Goal: Obtain resource: Download file/media

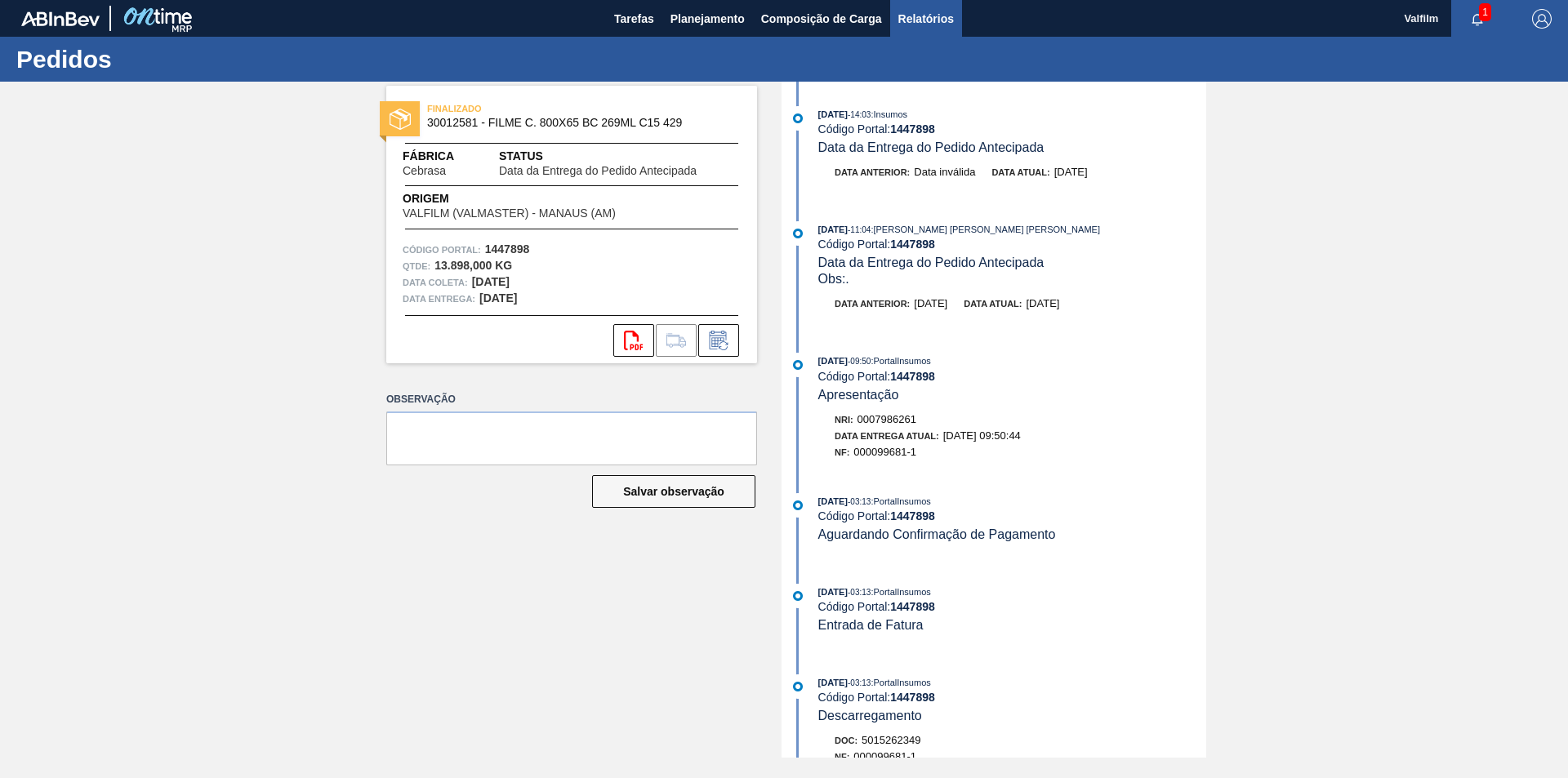
click at [905, 14] on span "Relatórios" at bounding box center [925, 18] width 55 height 19
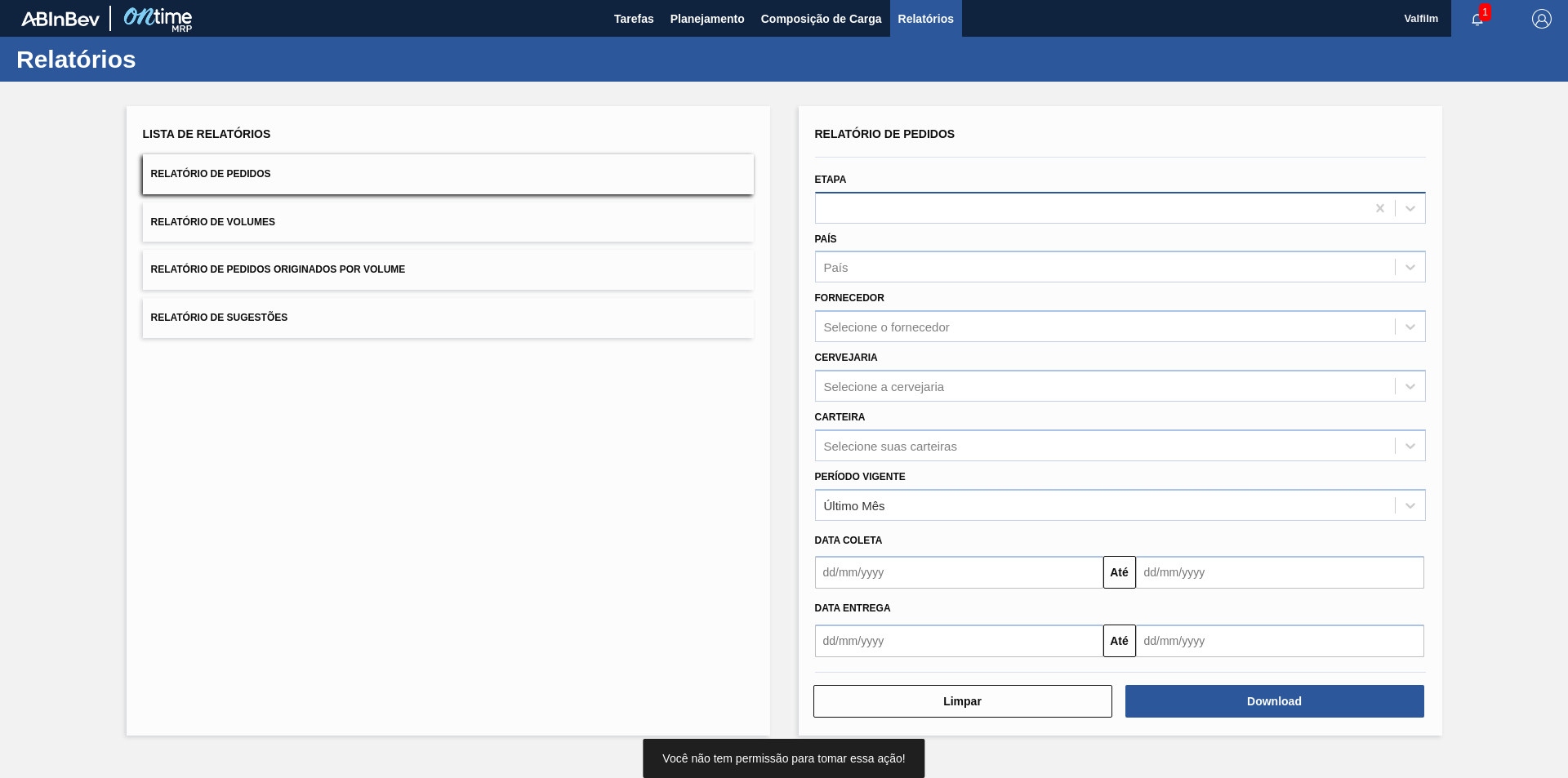
click at [1015, 214] on div at bounding box center [1091, 208] width 550 height 23
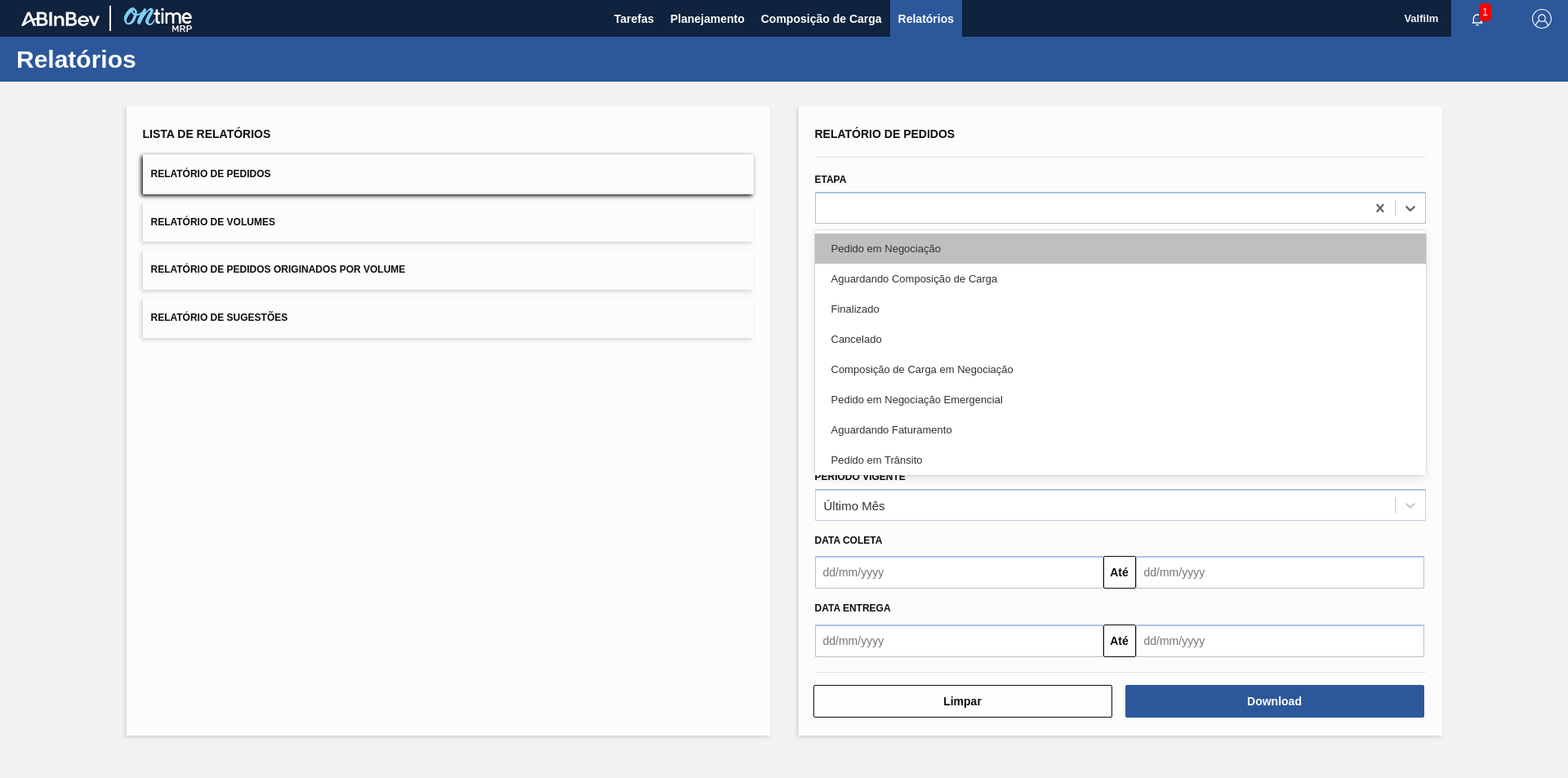
click at [1005, 241] on div "Pedido em Negociação" at bounding box center [1120, 248] width 611 height 30
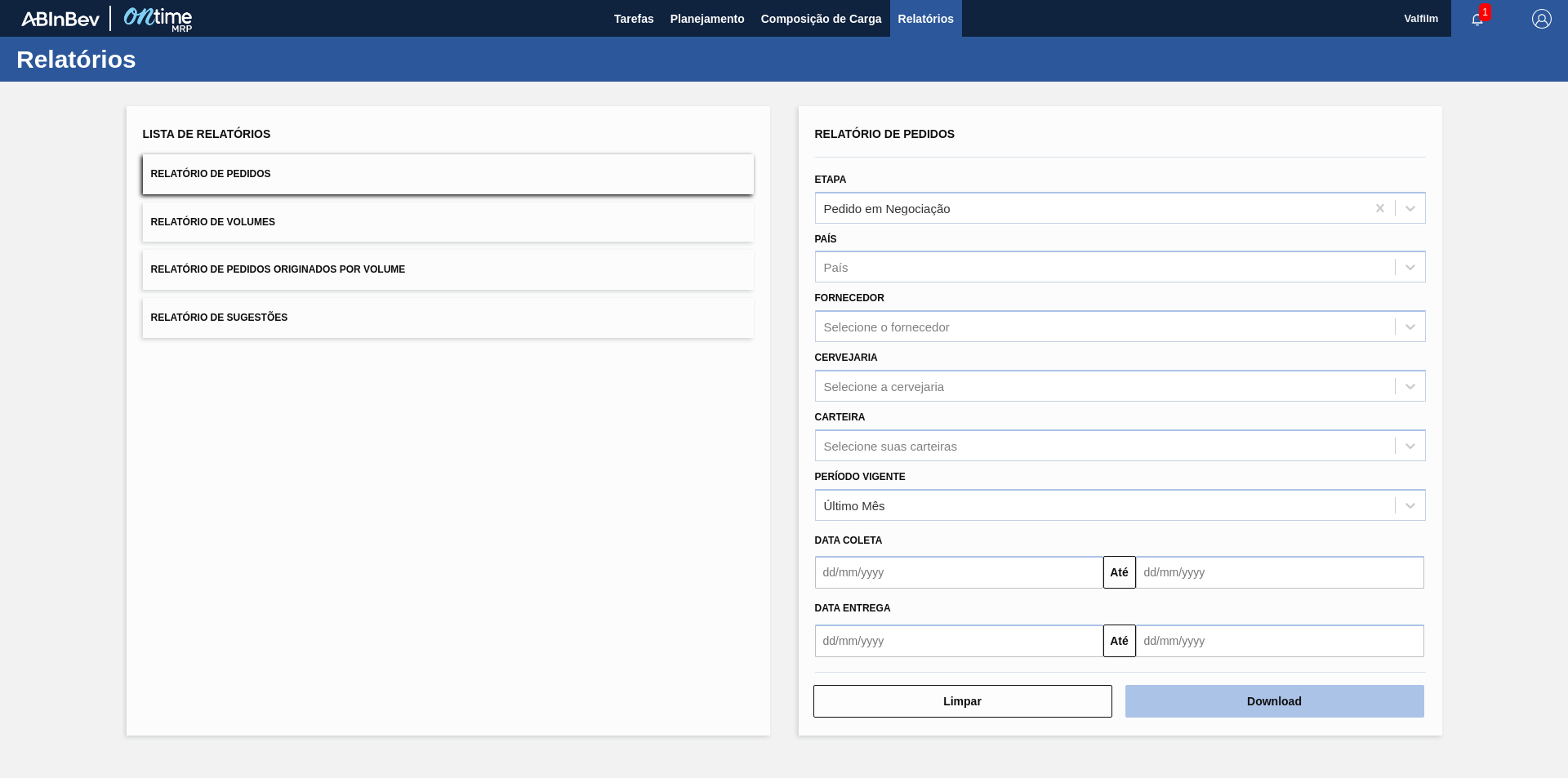
click at [1225, 706] on button "Download" at bounding box center [1275, 702] width 299 height 33
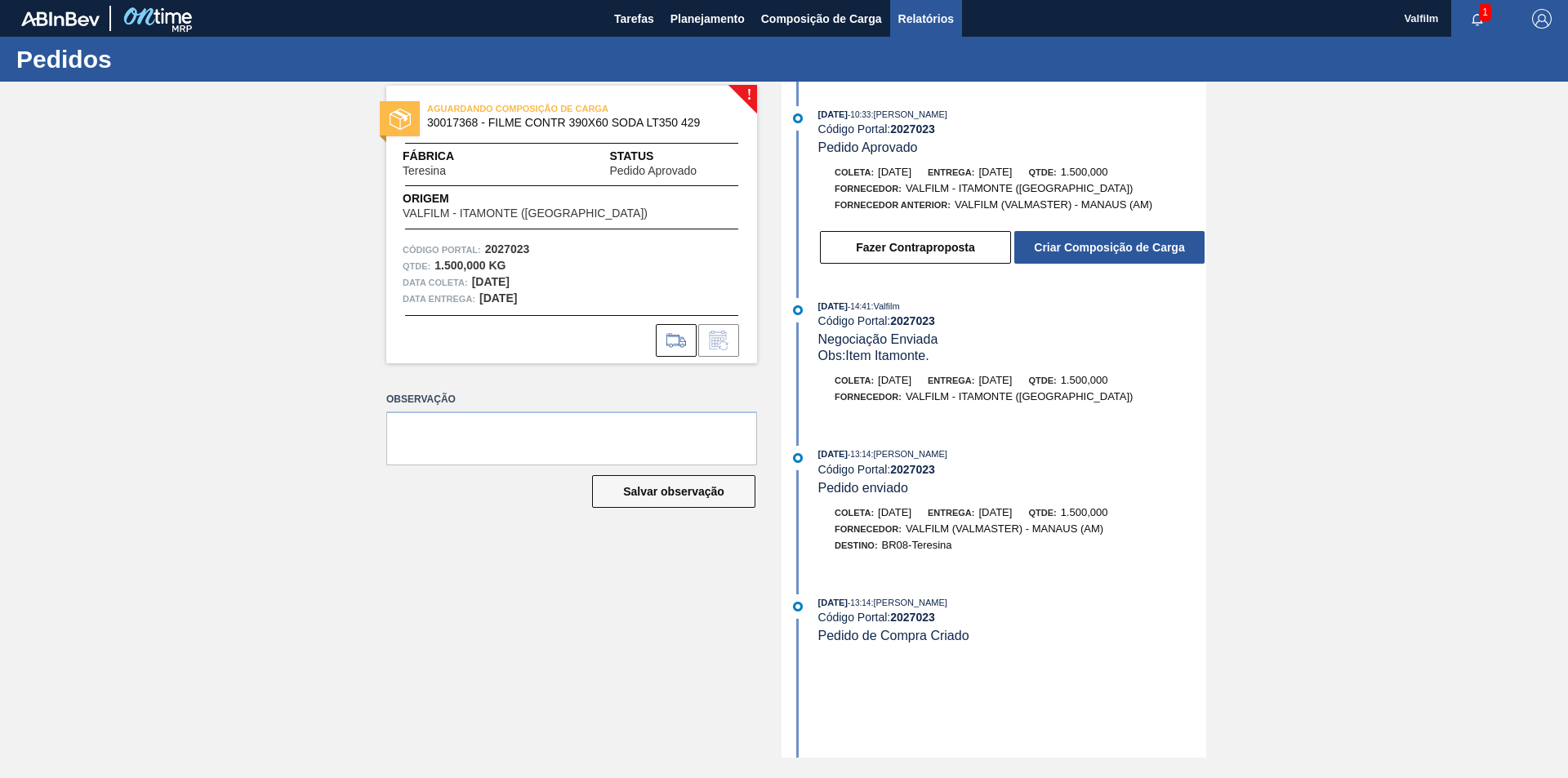
click at [928, 15] on span "Relatórios" at bounding box center [925, 18] width 55 height 19
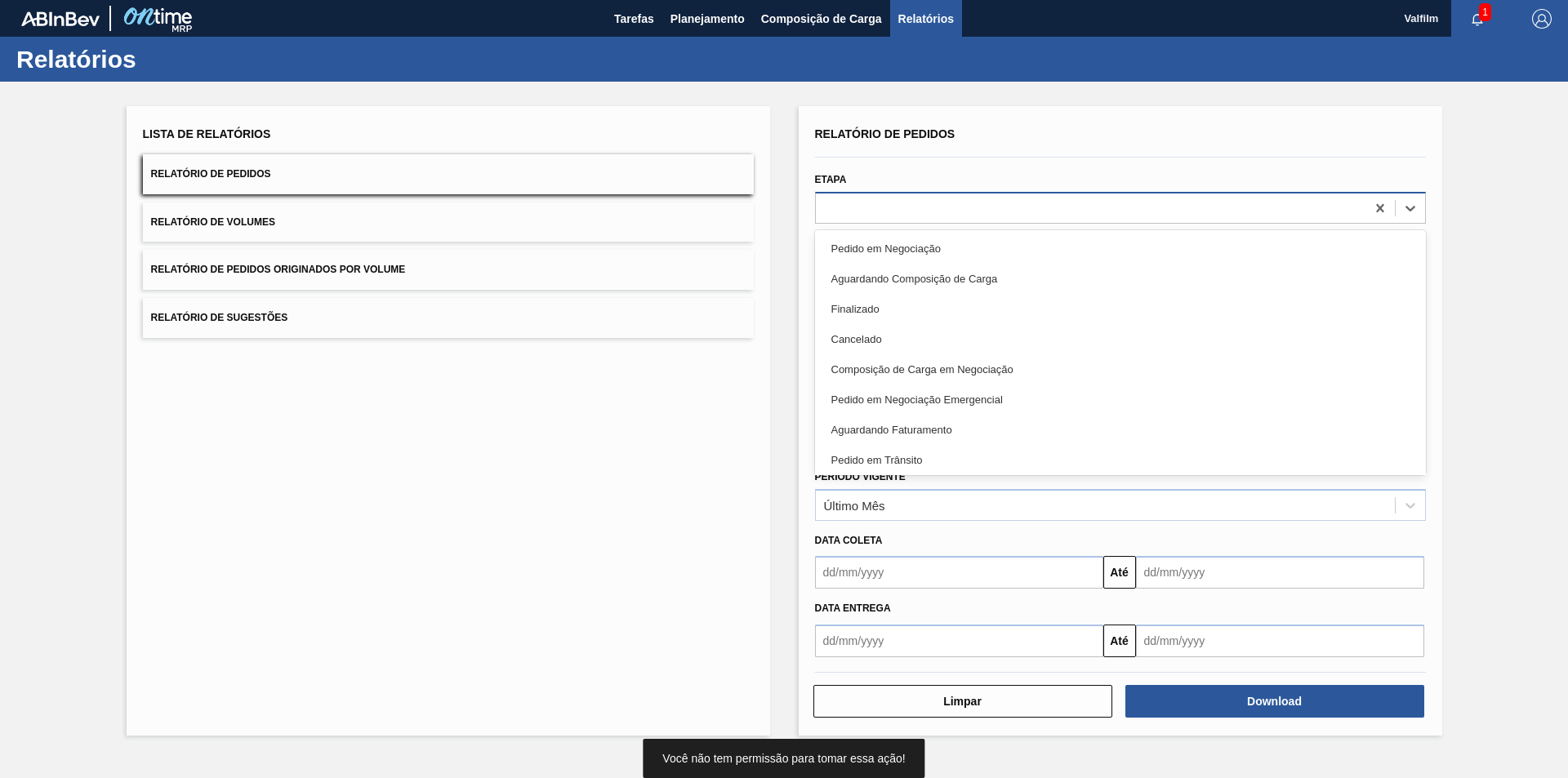
click at [1025, 221] on div at bounding box center [1120, 207] width 611 height 32
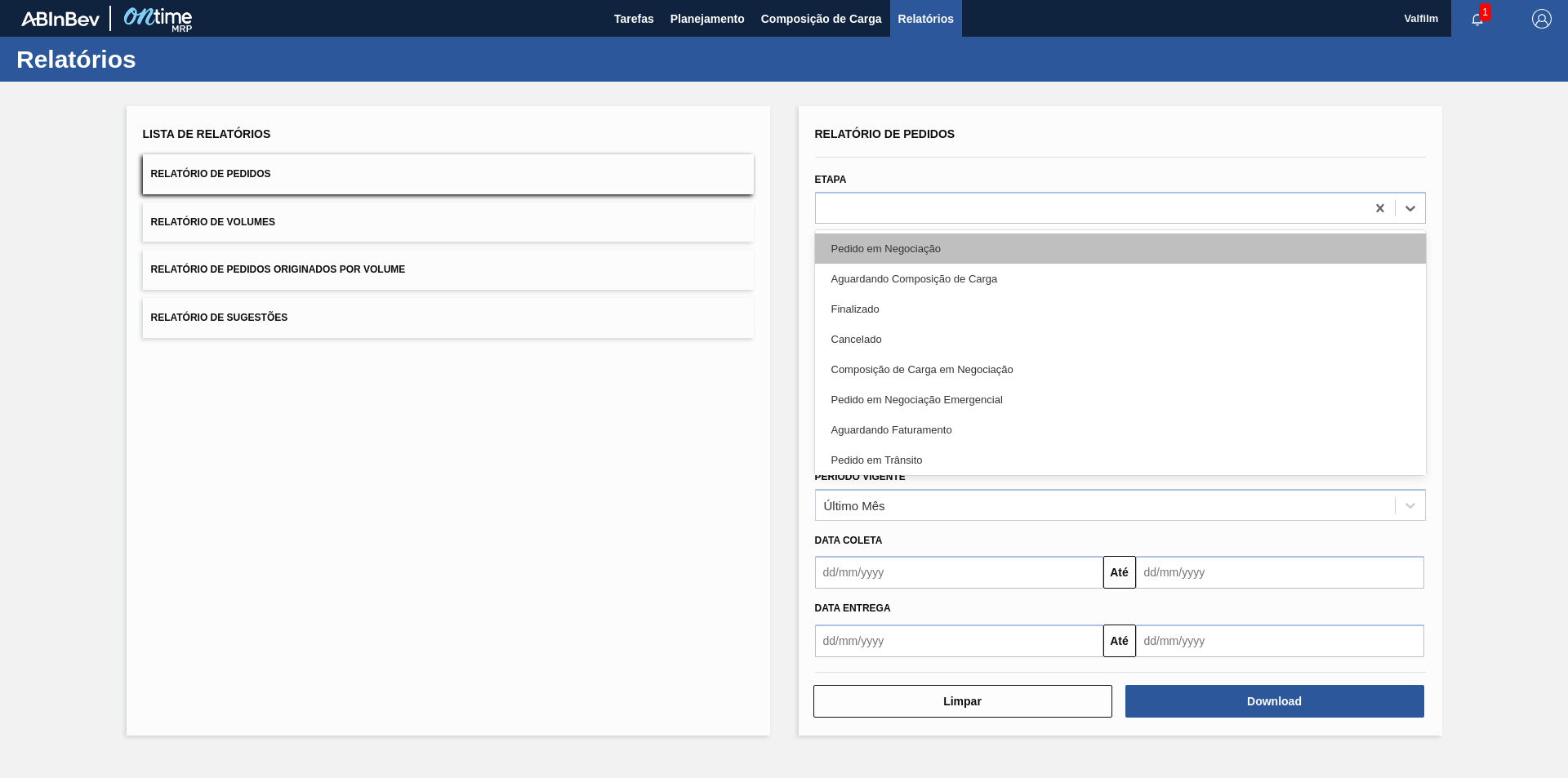
click at [994, 254] on div "Pedido em Negociação" at bounding box center [1120, 248] width 611 height 30
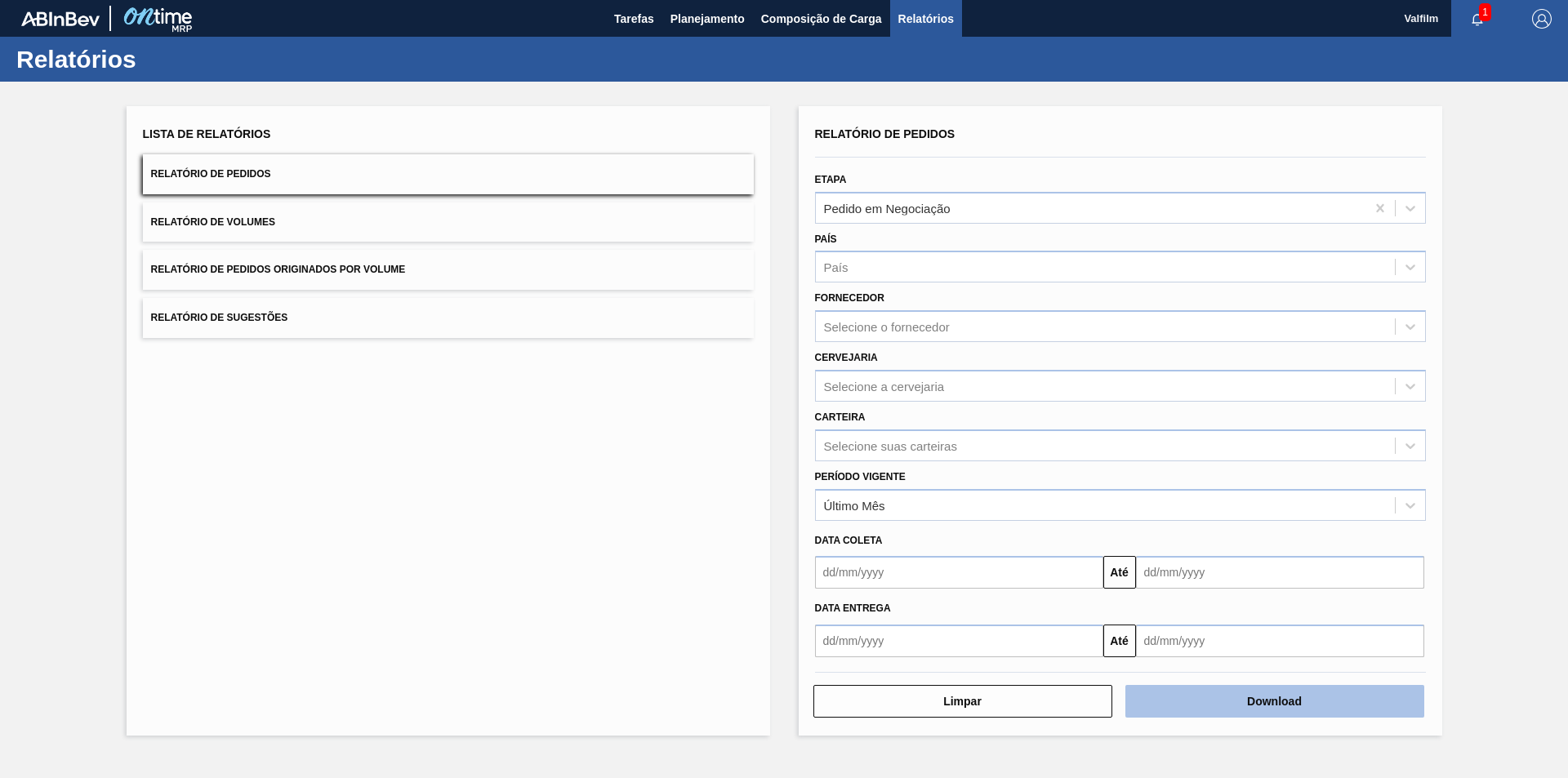
click at [1315, 702] on button "Download" at bounding box center [1275, 702] width 299 height 33
